Goal: Communication & Community: Answer question/provide support

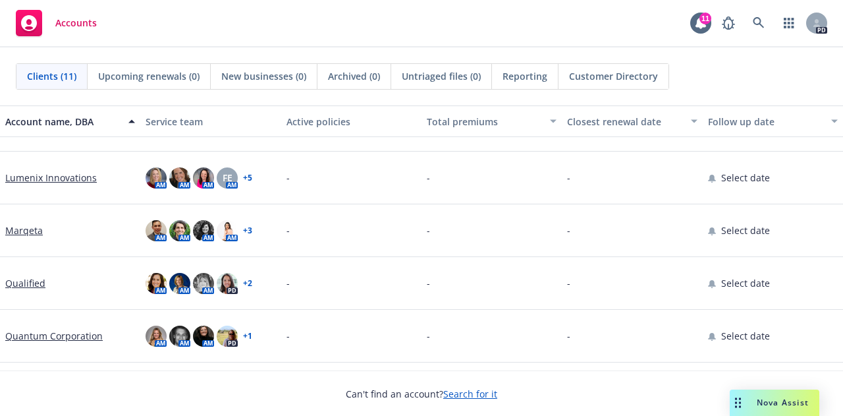
scroll to position [303, 0]
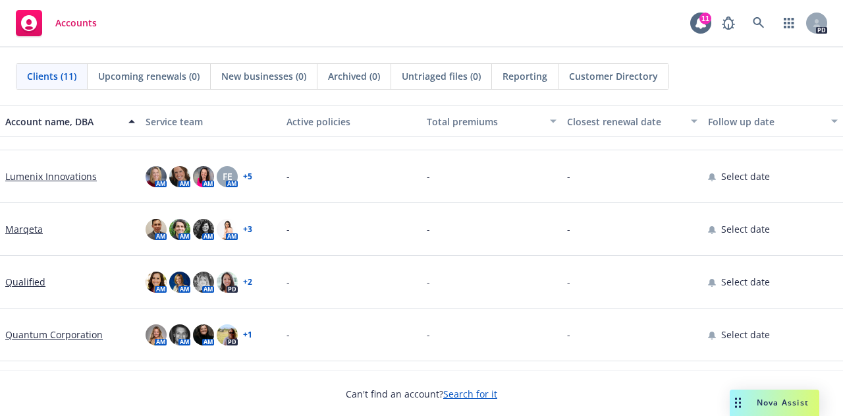
click at [17, 227] on link "Marqeta" at bounding box center [24, 229] width 38 height 14
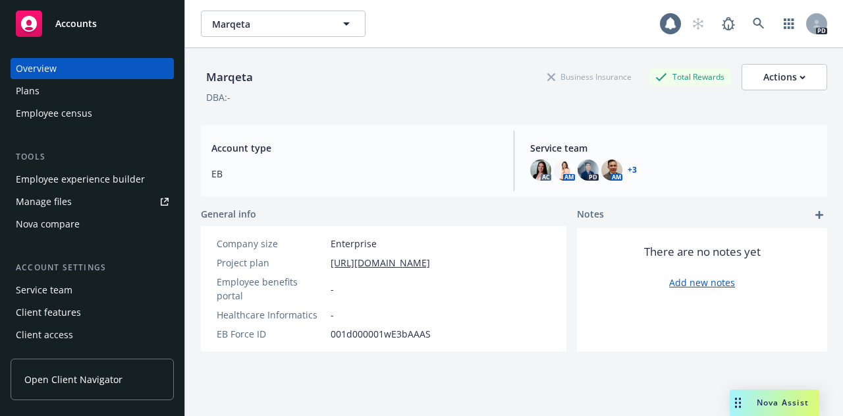
click at [785, 400] on span "Nova Assist" at bounding box center [783, 402] width 52 height 11
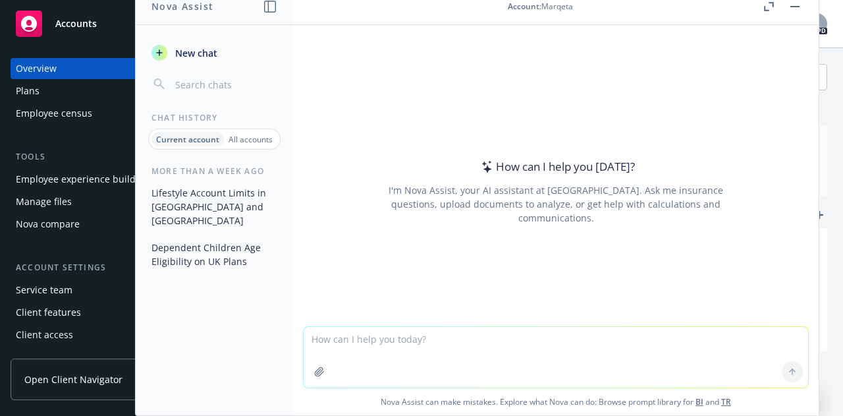
click at [423, 338] on textarea at bounding box center [556, 357] width 505 height 61
paste textarea "Lo ipsum do sit ametcons adipiscin el Seddoe te Incidi, utl etdo magnaal enimad…"
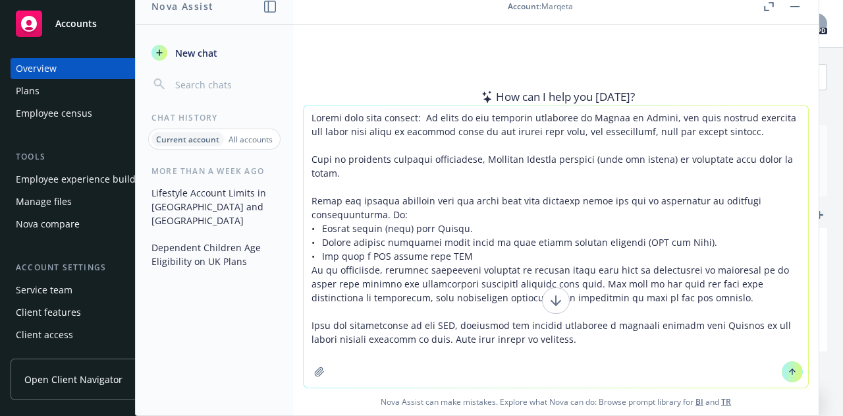
click at [429, 117] on textarea at bounding box center [556, 246] width 505 height 282
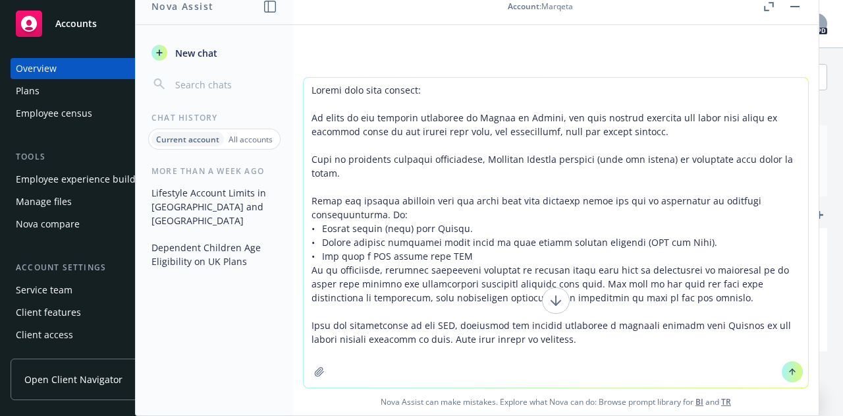
type textarea "Loremi dolo sita consect: Ad elits do eiu temporin utlaboree do Magnaa en Admin…"
click at [788, 370] on icon at bounding box center [792, 371] width 9 height 9
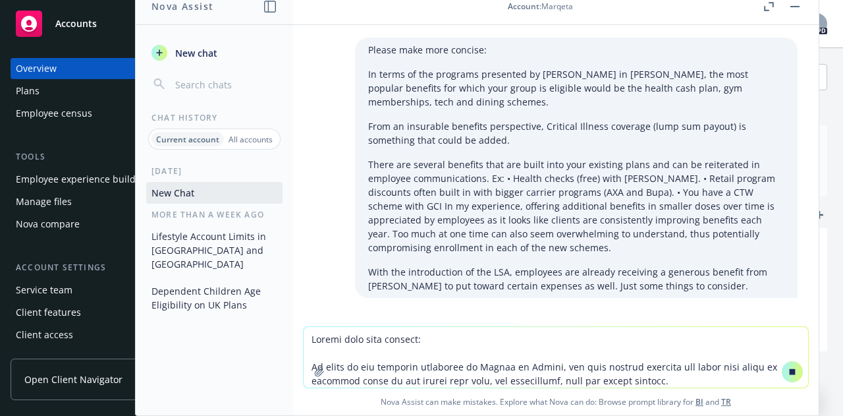
scroll to position [22, 0]
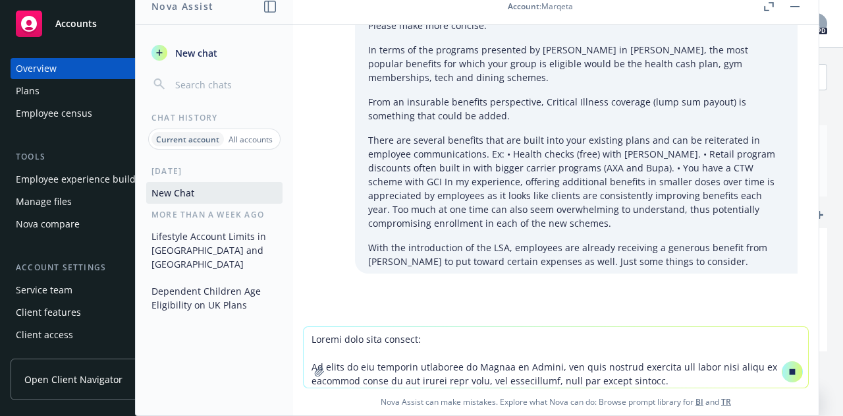
click at [731, 225] on p "There are several benefits that are built into your existing plans and can be r…" at bounding box center [576, 181] width 416 height 97
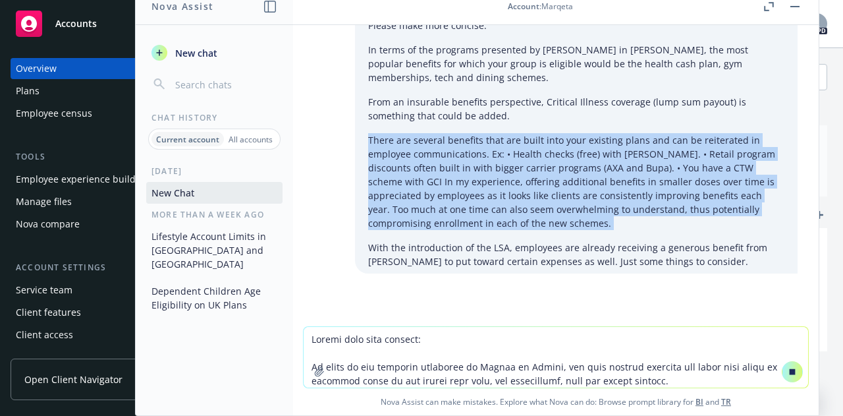
click at [731, 225] on p "There are several benefits that are built into your existing plans and can be r…" at bounding box center [576, 181] width 416 height 97
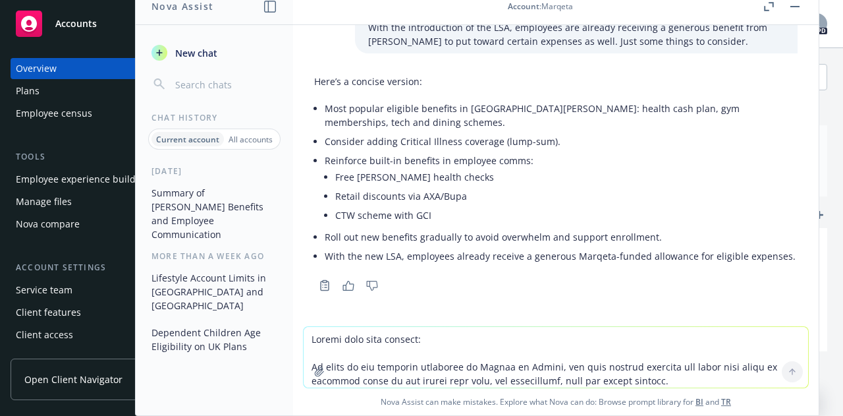
scroll to position [256, 0]
click at [354, 337] on textarea at bounding box center [556, 357] width 505 height 61
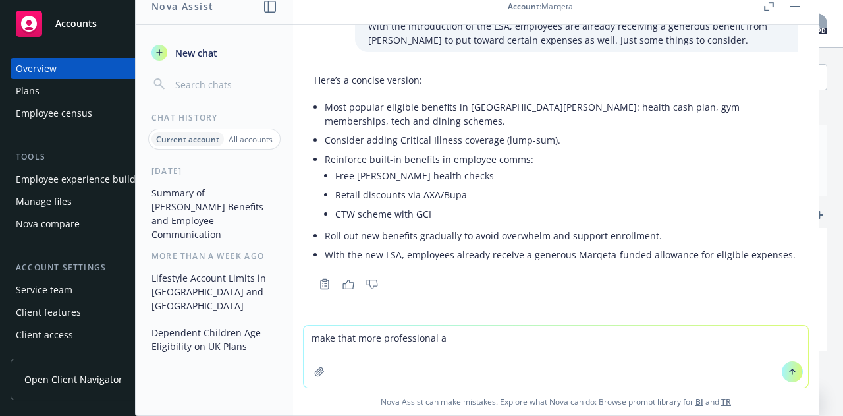
type textarea "make that more professional"
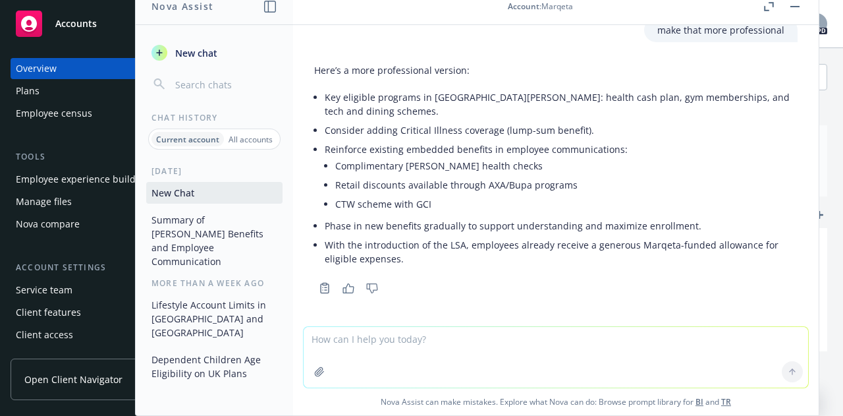
scroll to position [551, 0]
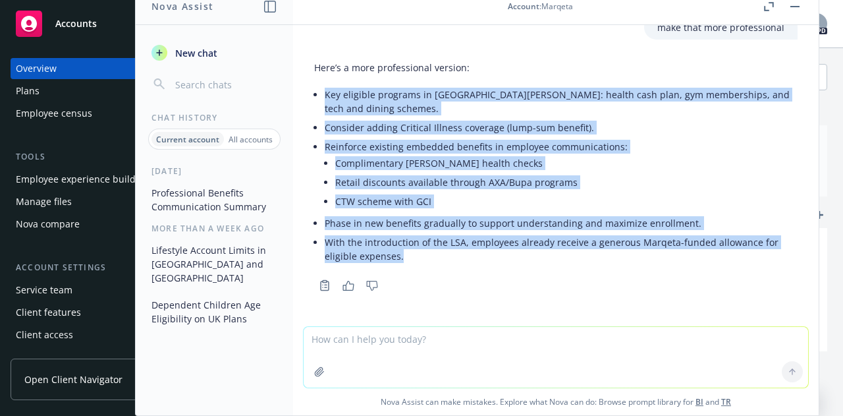
drag, startPoint x: 410, startPoint y: 252, endPoint x: 320, endPoint y: 96, distance: 181.3
click at [320, 96] on div "Here’s a more professional version: Key eligible programs in [PERSON_NAME]: hea…" at bounding box center [556, 162] width 484 height 215
copy ul "Key eligible programs in [GEOGRAPHIC_DATA][PERSON_NAME]: health cash plan, gym …"
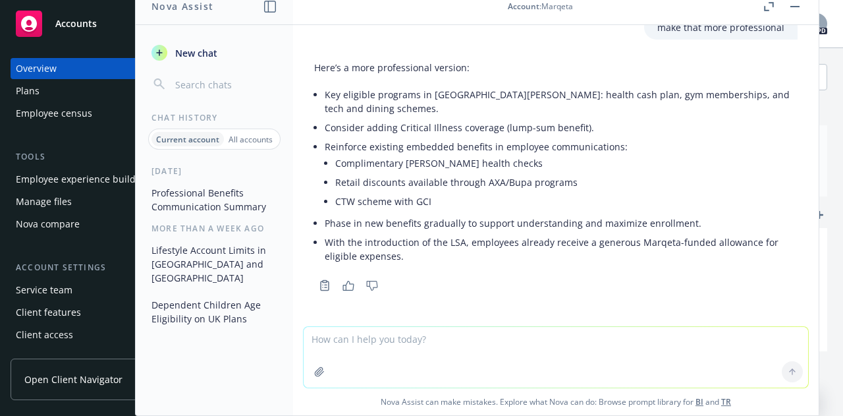
click at [381, 354] on textarea at bounding box center [556, 357] width 505 height 61
type textarea "f"
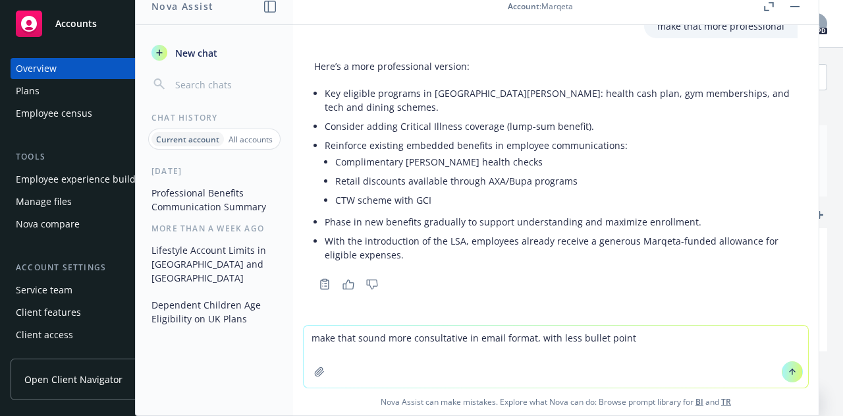
type textarea "make that sound more consultative in email format, with less bullet points"
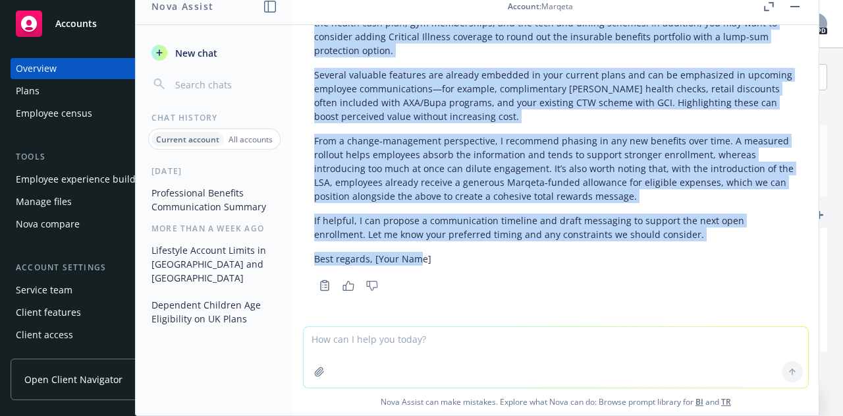
scroll to position [954, 0]
drag, startPoint x: 316, startPoint y: 190, endPoint x: 701, endPoint y: 231, distance: 387.6
click at [701, 231] on div "Subject: Benefits recommendations and rollout approach Hi [Name], Based on the …" at bounding box center [556, 109] width 484 height 323
copy div "Lorem ip dol sitametc adipiscin el sedd eiusm te Incidi Utlabo, etd magnaal eni…"
click at [606, 337] on textarea at bounding box center [556, 357] width 505 height 61
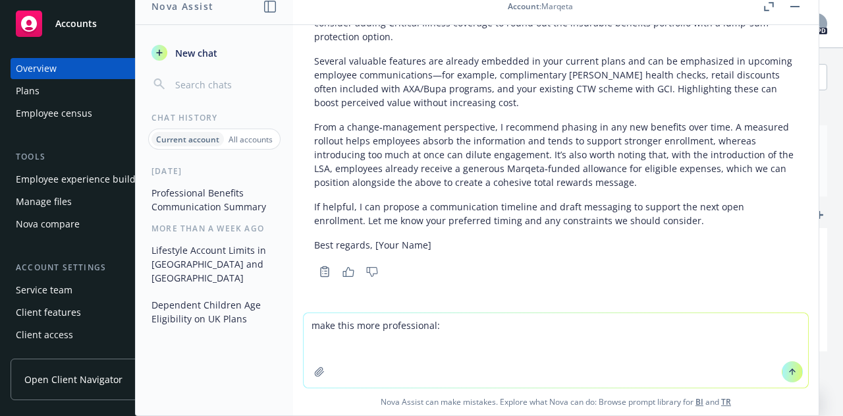
paste textarea "Sterling is compensated to provide all the enrollment and summary materials for…"
type textarea "make this more professional: Sterling is compensated to provide all the enrollm…"
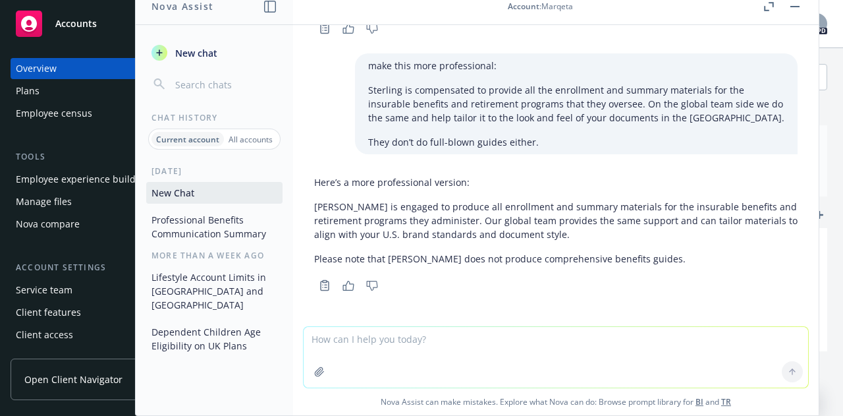
scroll to position [1211, 0]
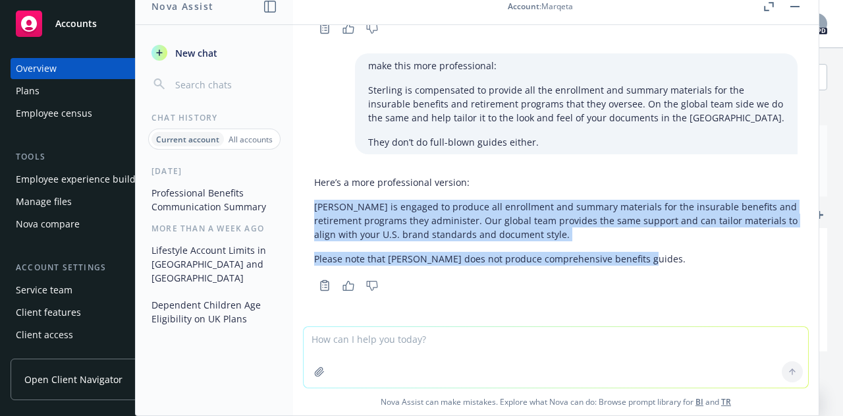
drag, startPoint x: 633, startPoint y: 260, endPoint x: 309, endPoint y: 200, distance: 329.7
click at [309, 200] on div "Here’s a more professional version: [PERSON_NAME] is engaged to produce all enr…" at bounding box center [556, 232] width 505 height 125
copy div "[PERSON_NAME] is engaged to produce all enrollment and summary materials for th…"
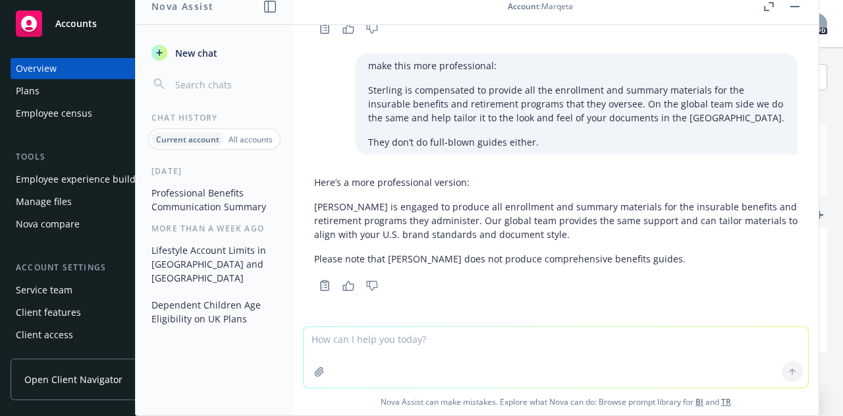
click at [468, 345] on textarea at bounding box center [556, 357] width 505 height 61
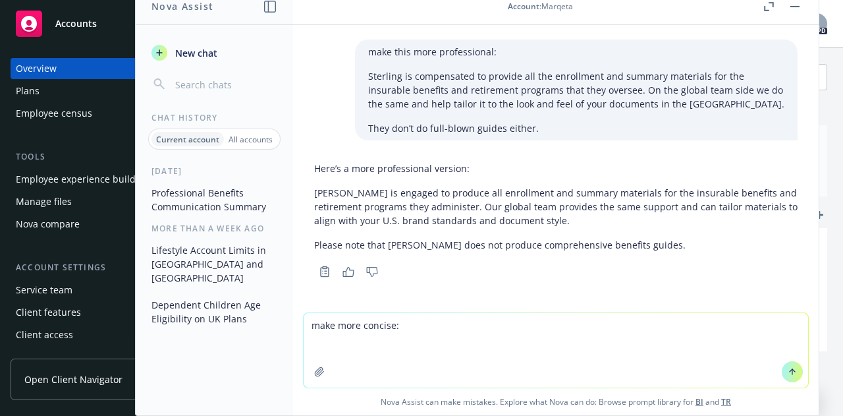
paste textarea "The client would like a refresh of the benefits summary. This is the one we did…"
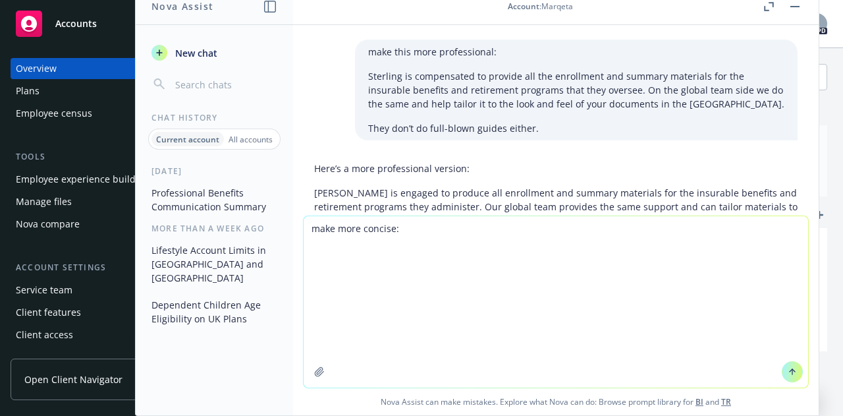
type textarea "make more concise: The client would like a refresh of the benefits summary. Thi…"
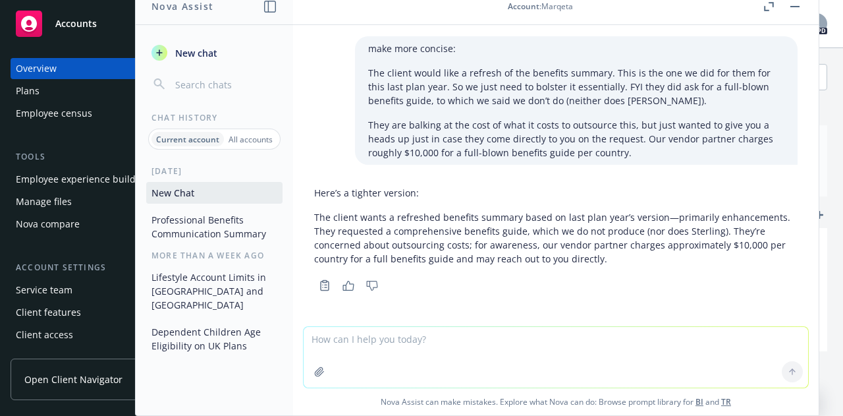
scroll to position [1485, 0]
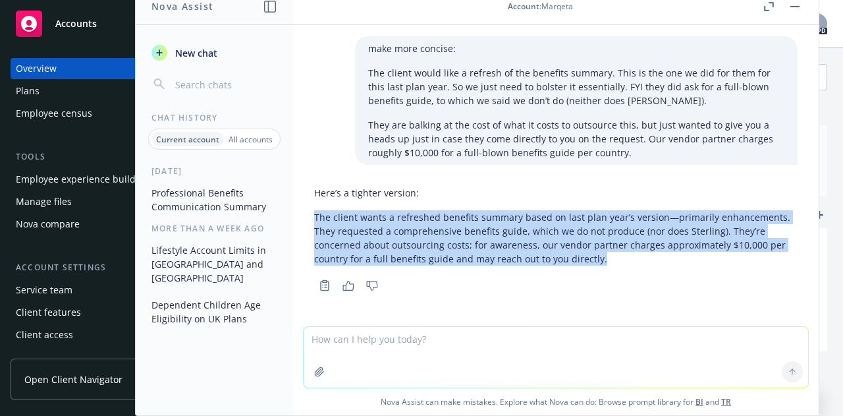
drag, startPoint x: 606, startPoint y: 255, endPoint x: 299, endPoint y: 222, distance: 308.8
click at [299, 222] on div "Please make more concise: In terms of the programs presented by [PERSON_NAME] i…" at bounding box center [556, 175] width 526 height 301
copy p "The client wants a refreshed benefits summary based on last plan year’s version…"
